Goal: Communication & Community: Participate in discussion

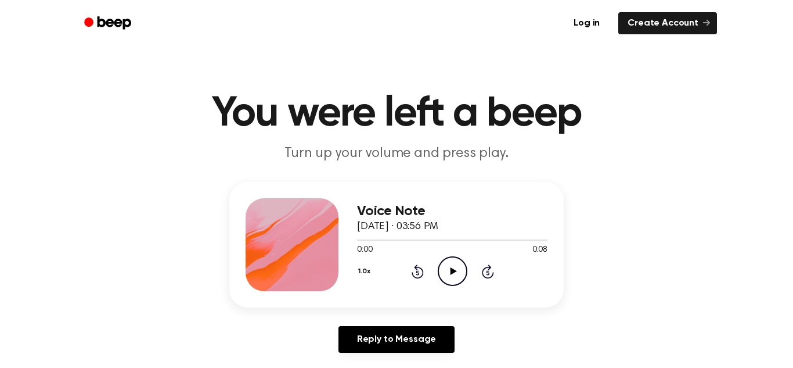
click at [458, 275] on icon "Play Audio" at bounding box center [453, 271] width 30 height 30
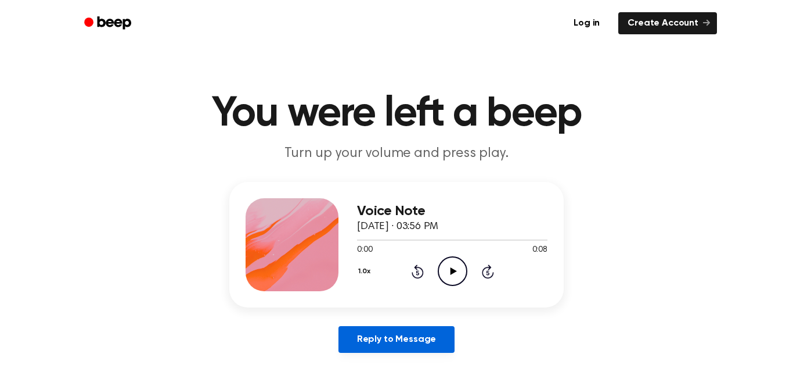
click at [379, 329] on link "Reply to Message" at bounding box center [397, 339] width 116 height 27
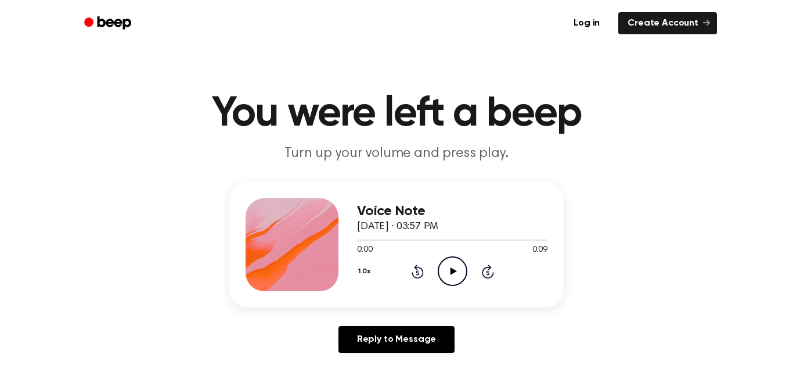
click at [459, 274] on icon "Play Audio" at bounding box center [453, 271] width 30 height 30
